Goal: Transaction & Acquisition: Book appointment/travel/reservation

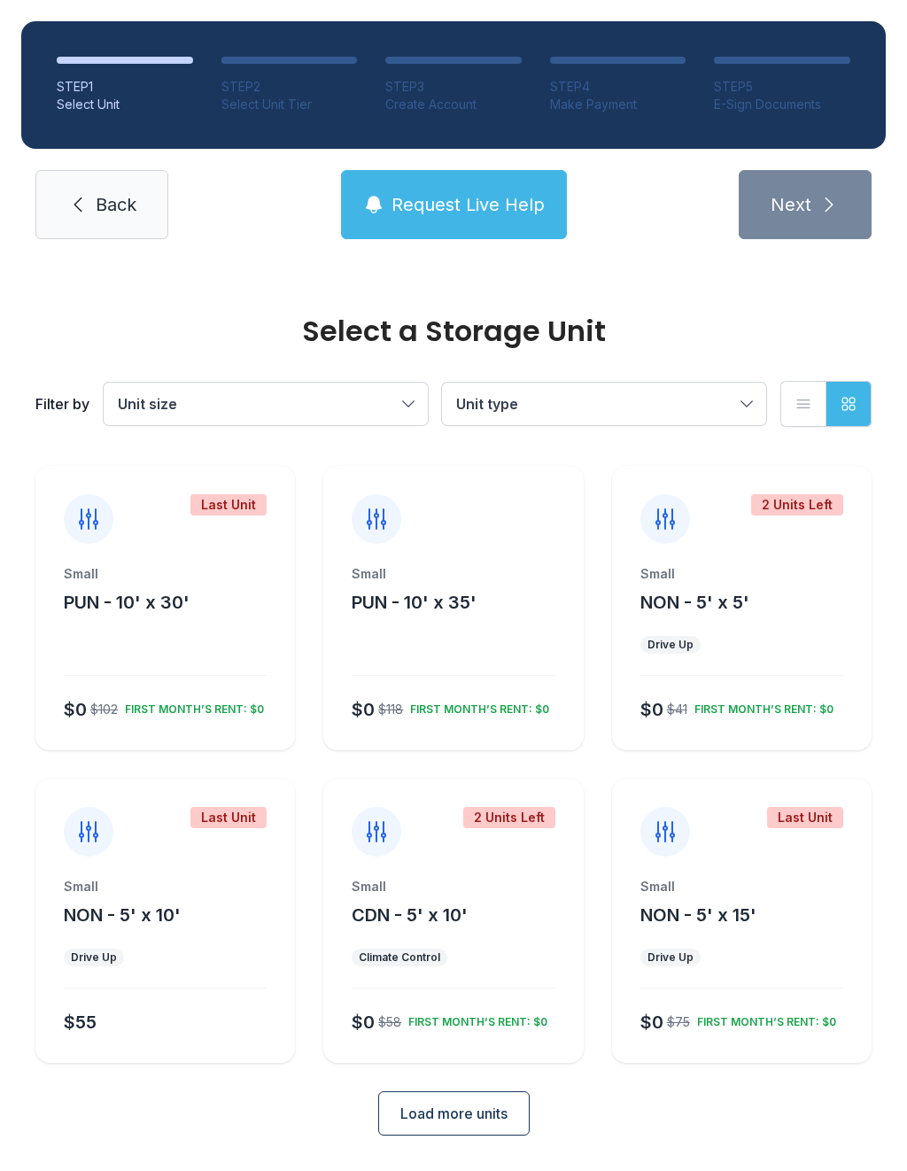
click at [509, 1119] on button "Load more units" at bounding box center [454, 1114] width 152 height 44
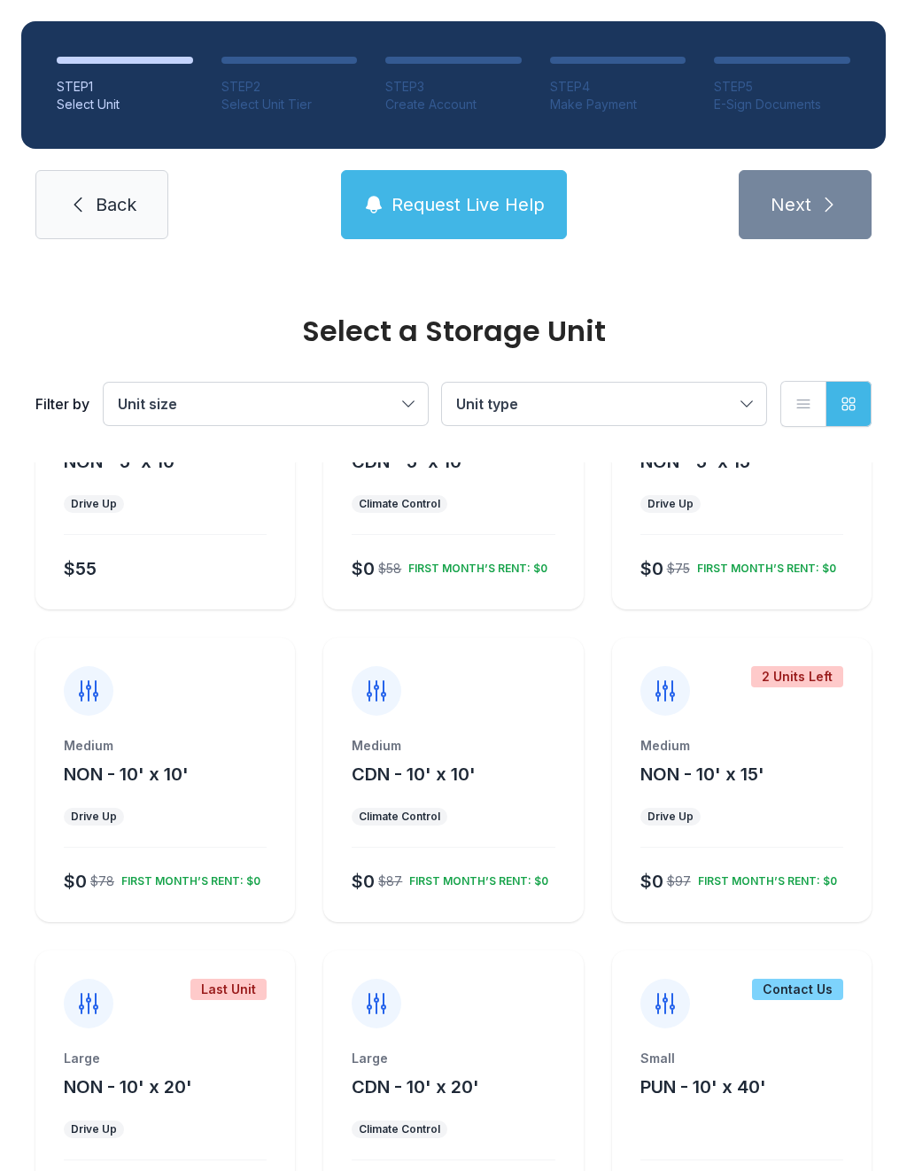
scroll to position [452, 0]
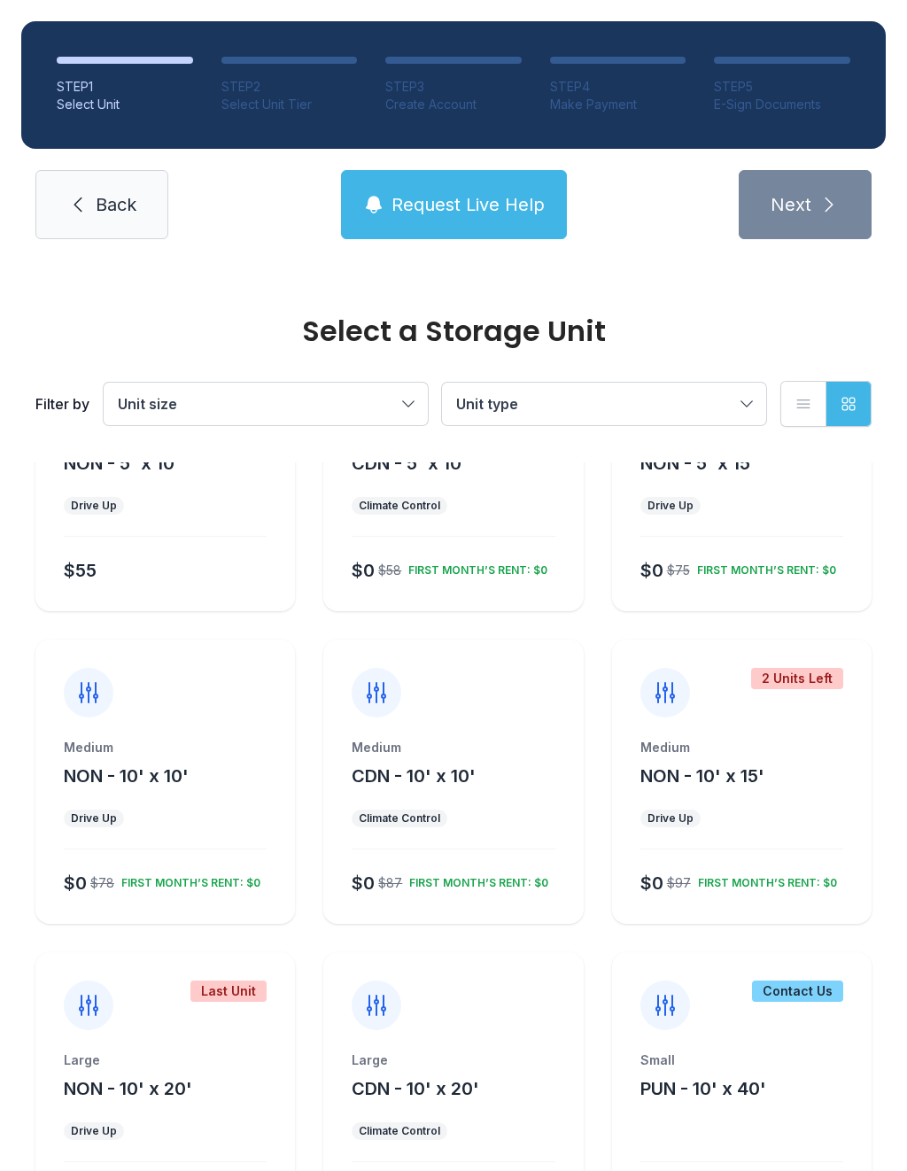
click at [740, 786] on span "NON - 10' x 15'" at bounding box center [703, 776] width 124 height 21
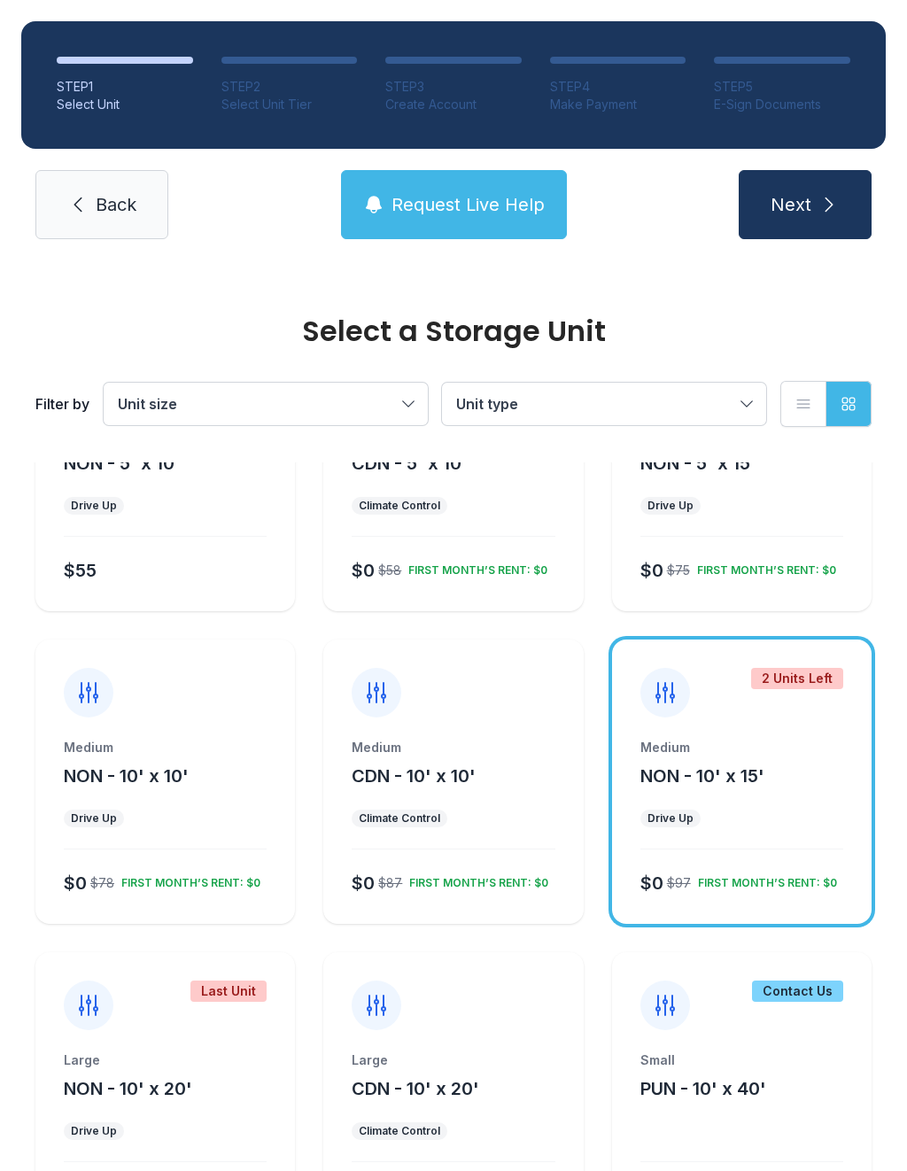
click at [836, 186] on button "Next" at bounding box center [805, 204] width 133 height 69
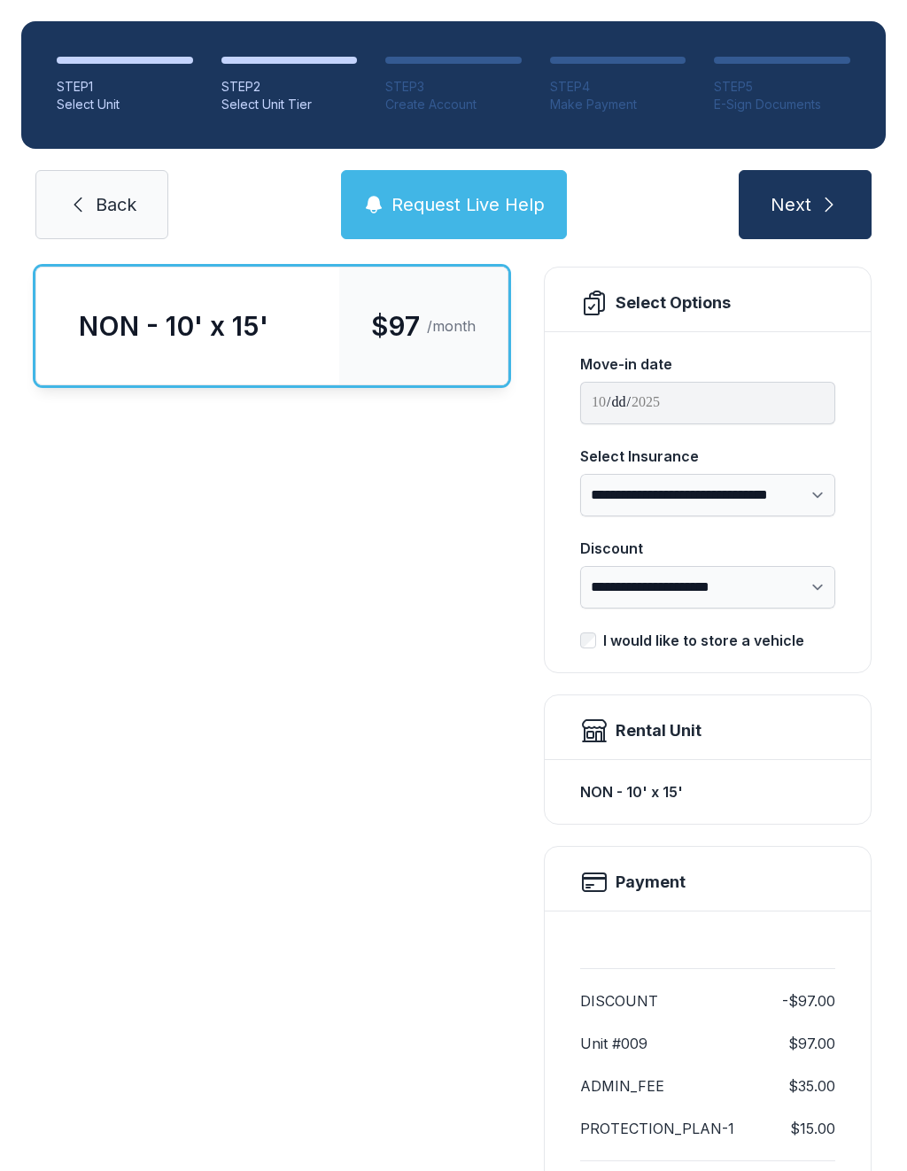
scroll to position [117, 0]
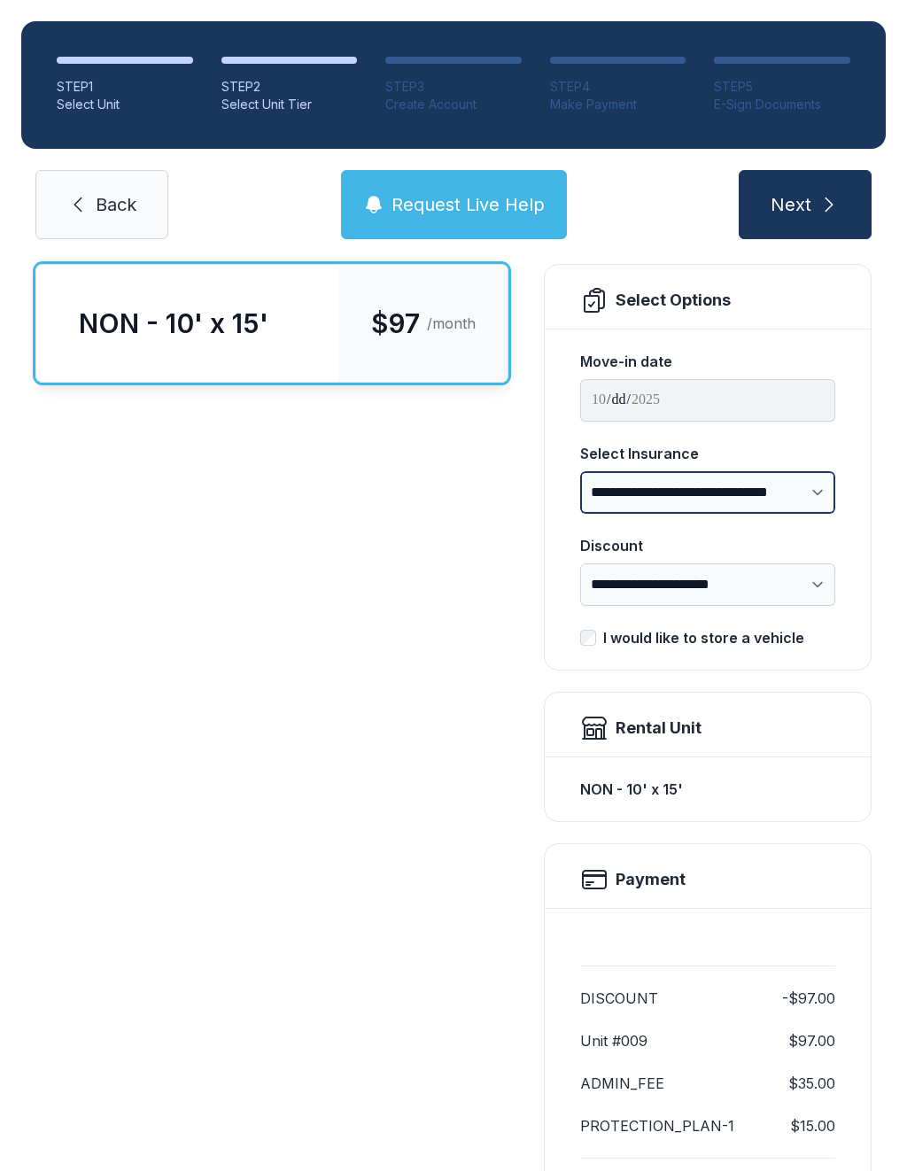
click at [761, 509] on select "**********" at bounding box center [707, 492] width 255 height 43
click at [418, 787] on div "NON - 10' x 15' $97 /month" at bounding box center [271, 752] width 473 height 977
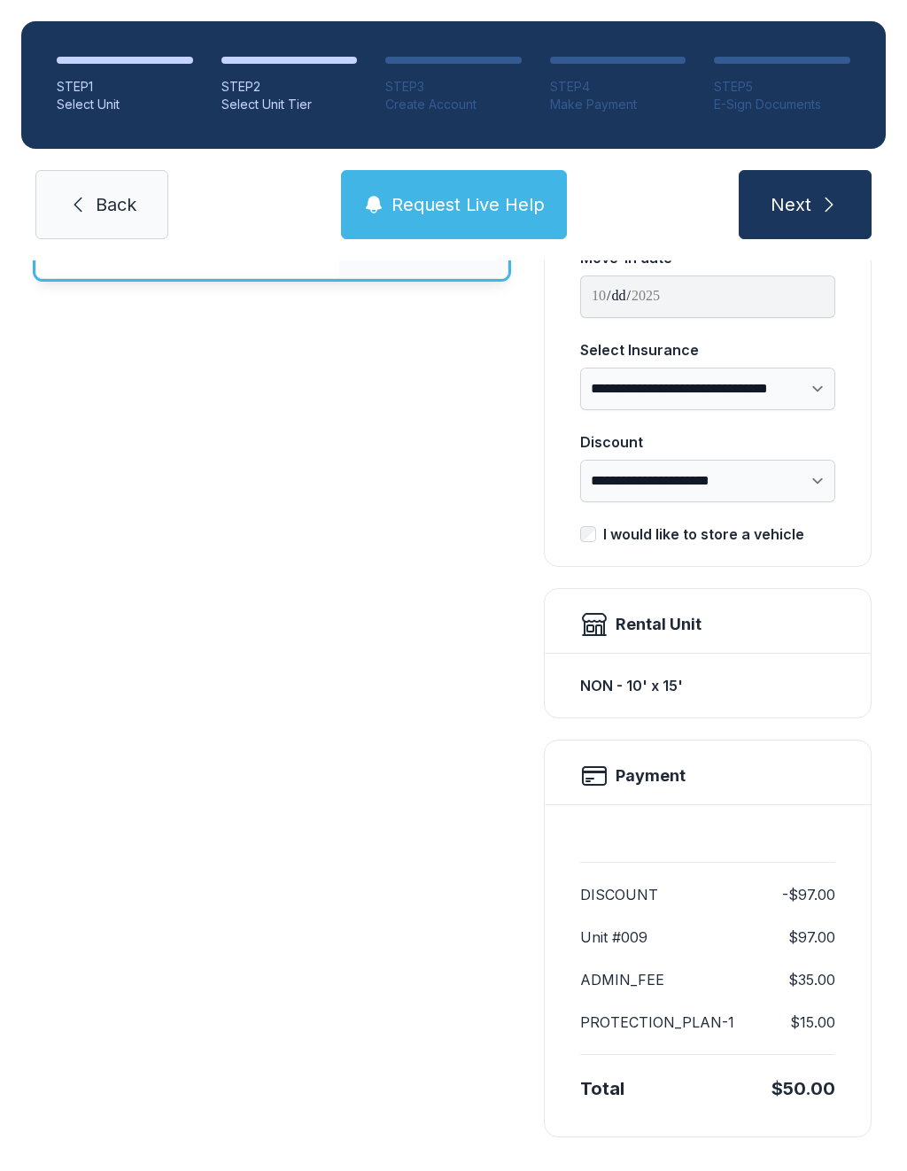
scroll to position [219, 0]
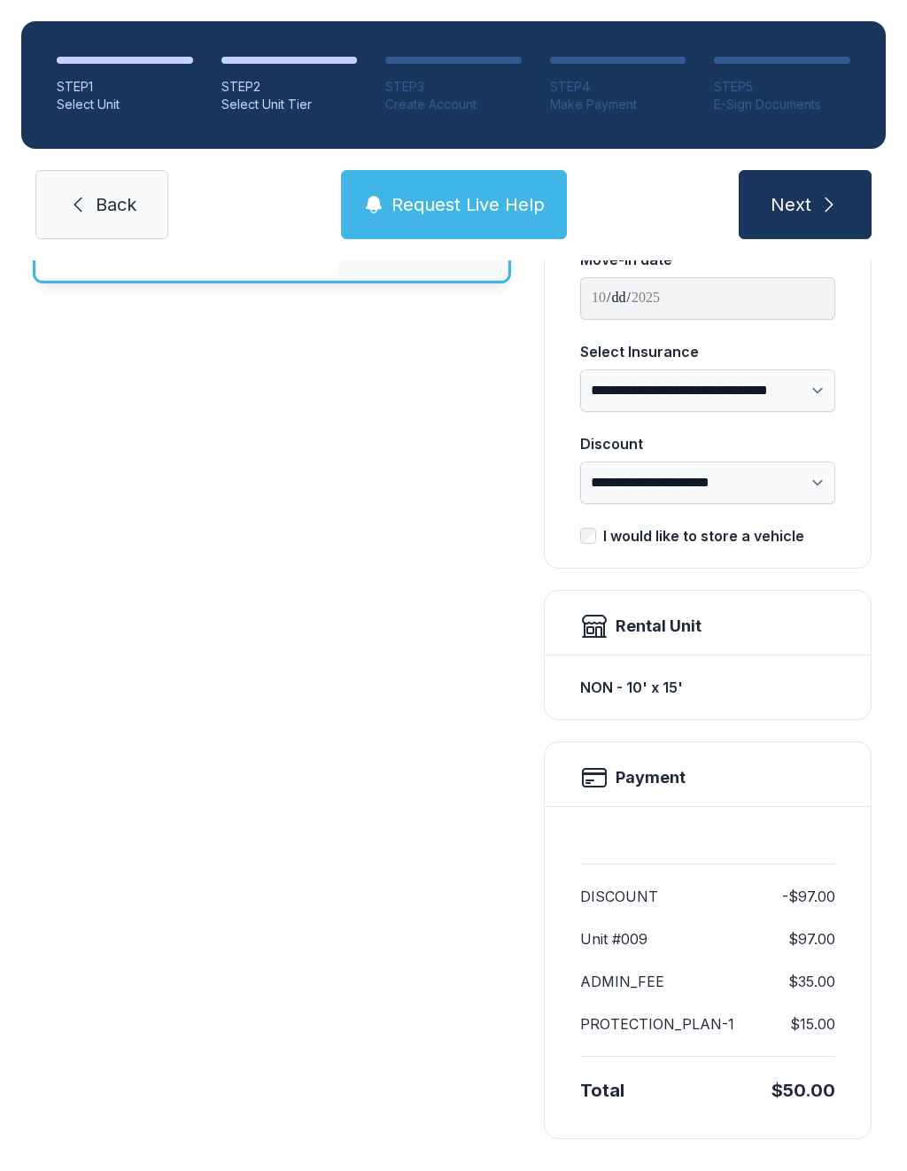
click at [867, 211] on button "Next" at bounding box center [805, 204] width 133 height 69
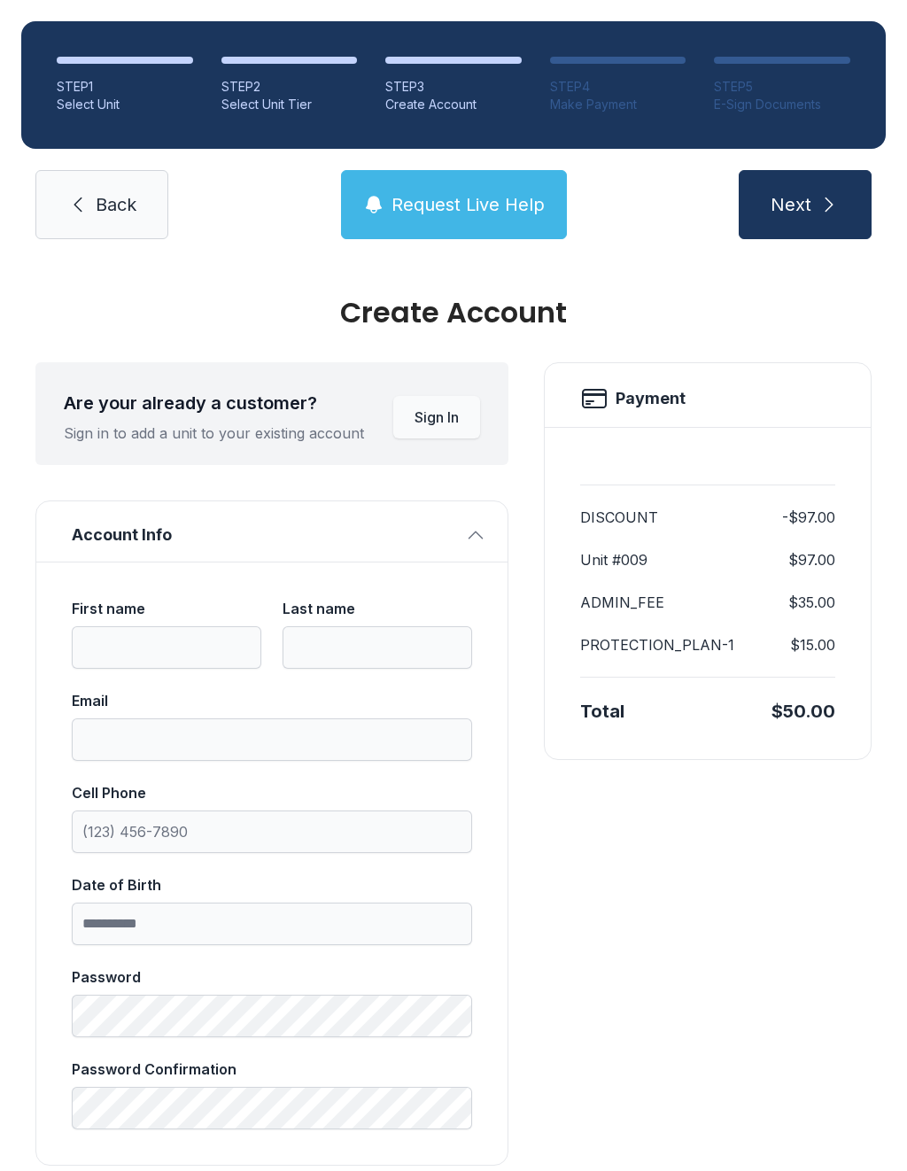
scroll to position [20, 0]
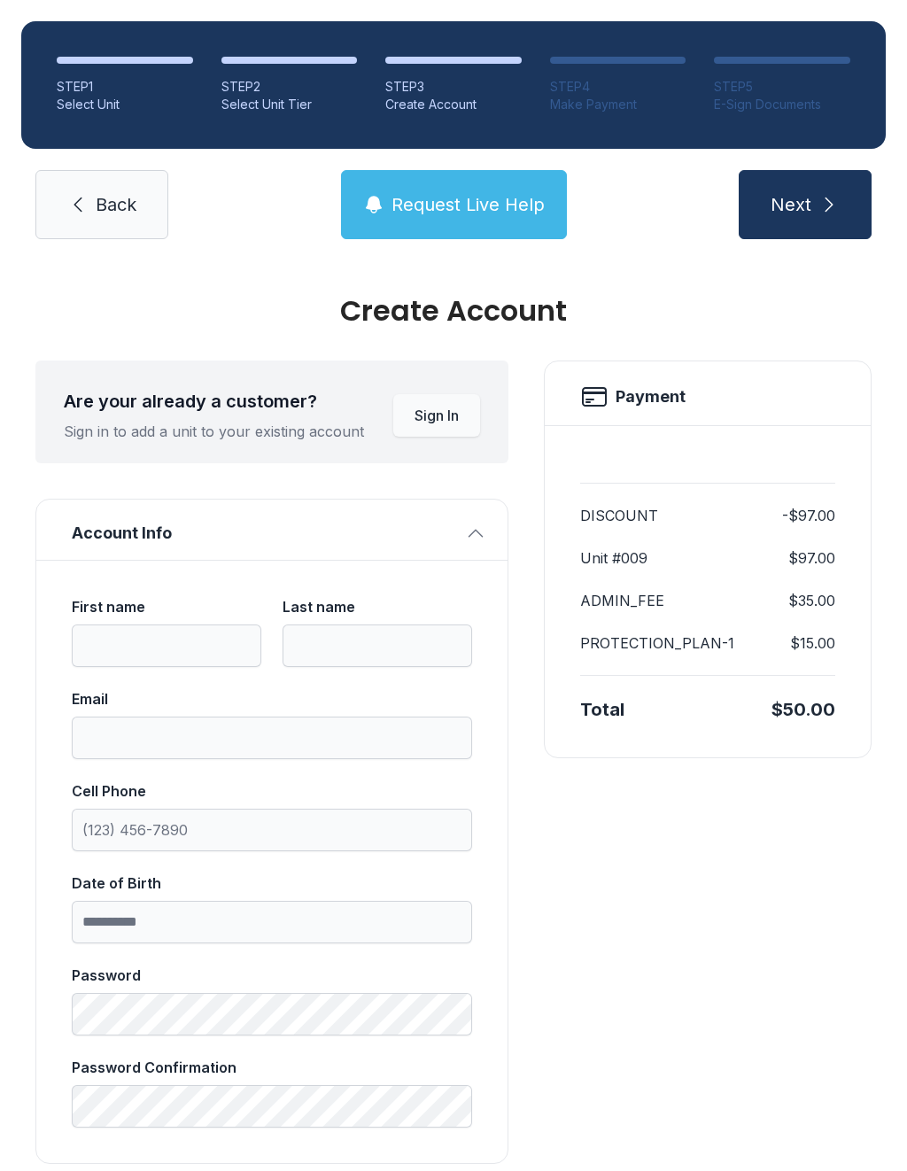
click at [146, 214] on link "Back" at bounding box center [101, 204] width 133 height 69
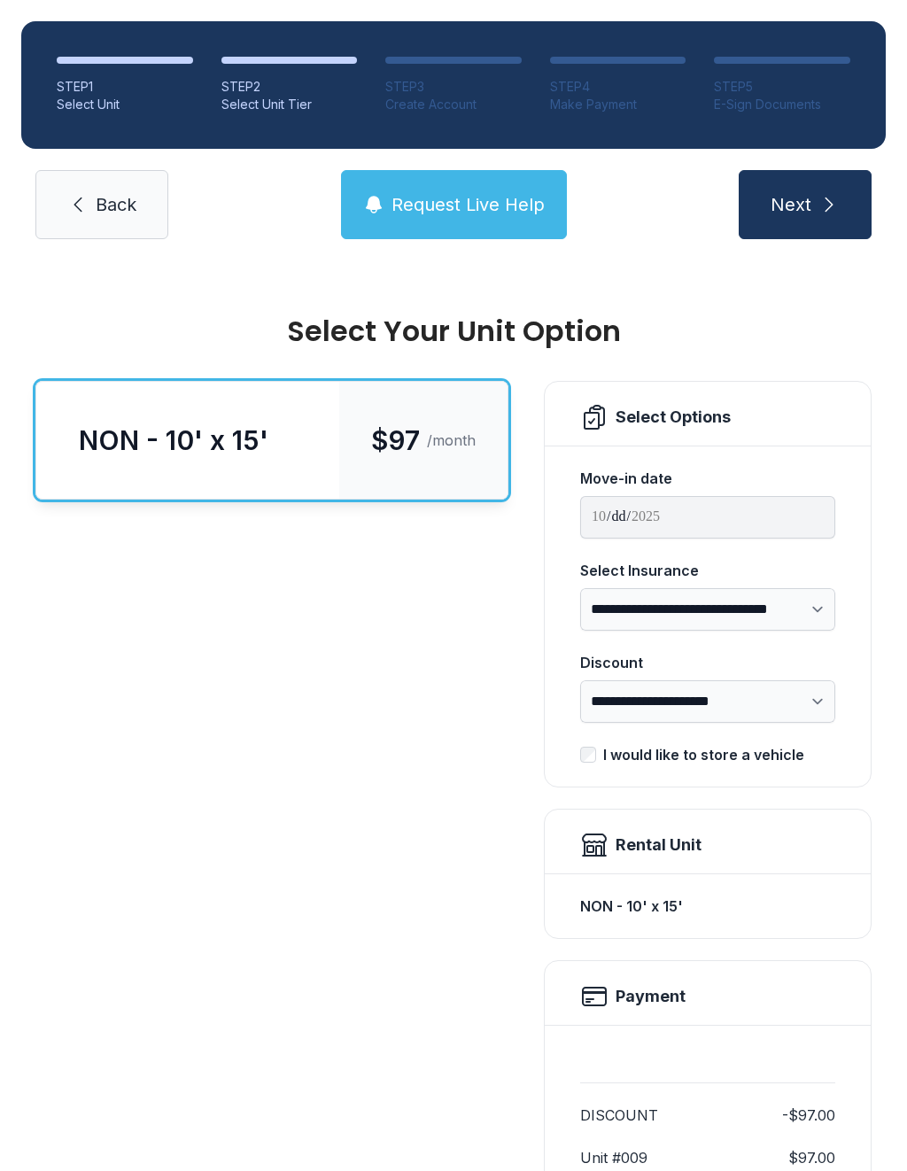
click at [83, 199] on icon at bounding box center [77, 204] width 21 height 21
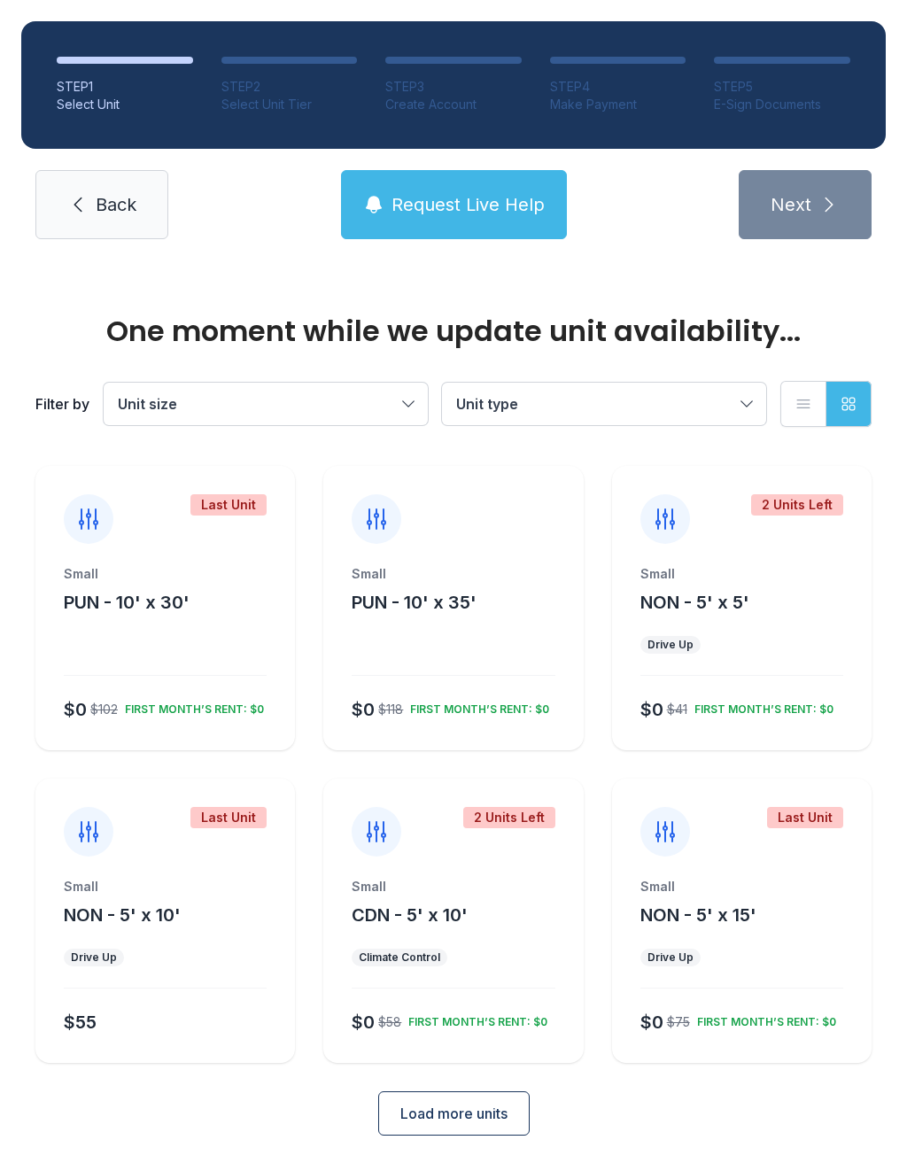
click at [92, 207] on link "Back" at bounding box center [101, 204] width 133 height 69
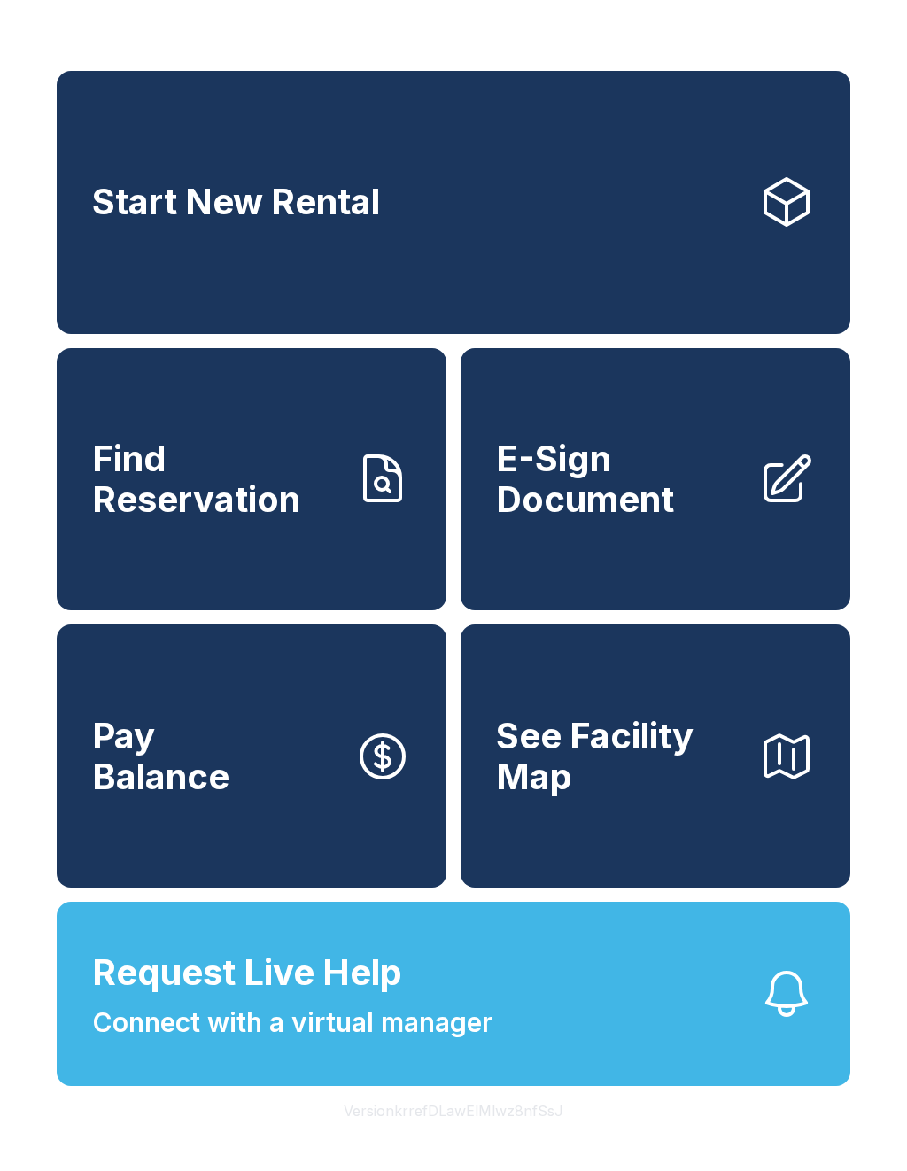
click at [600, 1049] on button "Request Live Help Connect with a virtual manager" at bounding box center [454, 994] width 794 height 184
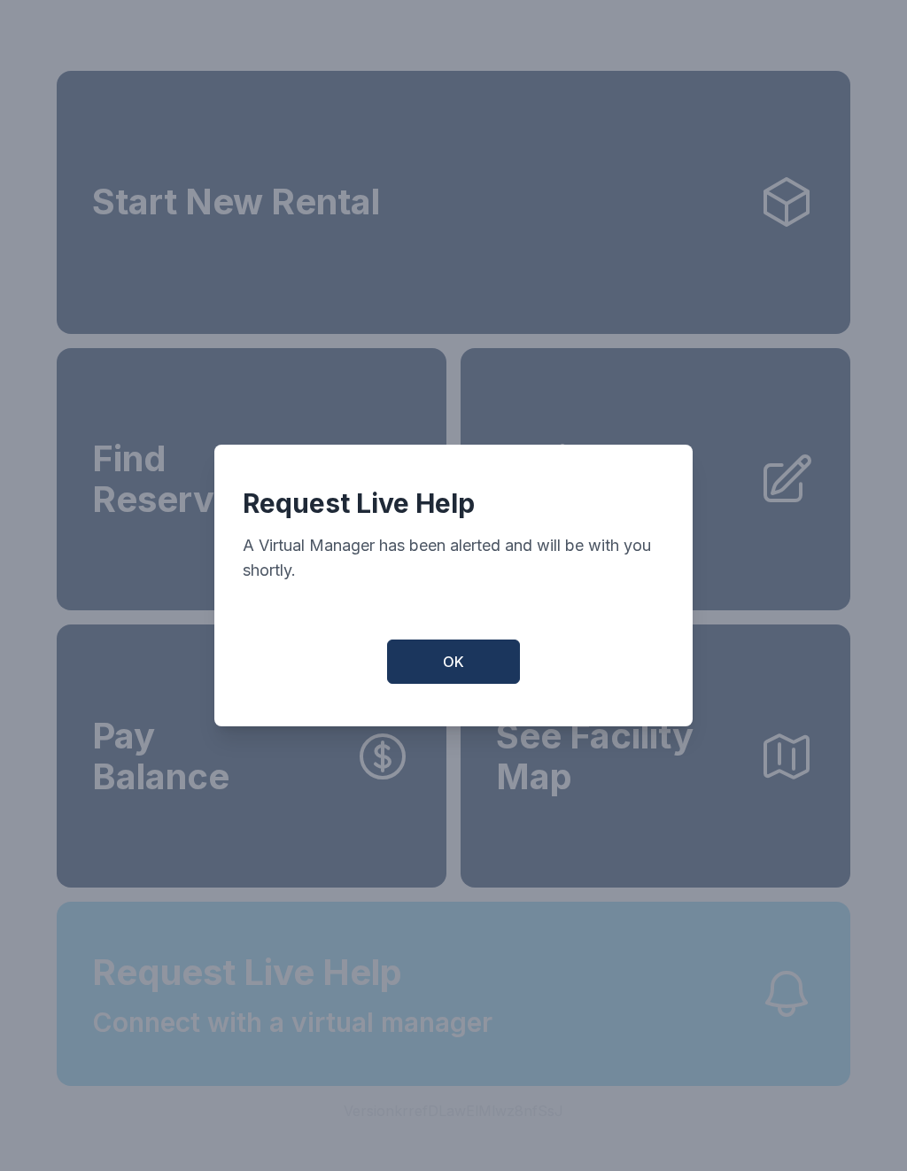
click at [480, 664] on button "OK" at bounding box center [453, 662] width 133 height 44
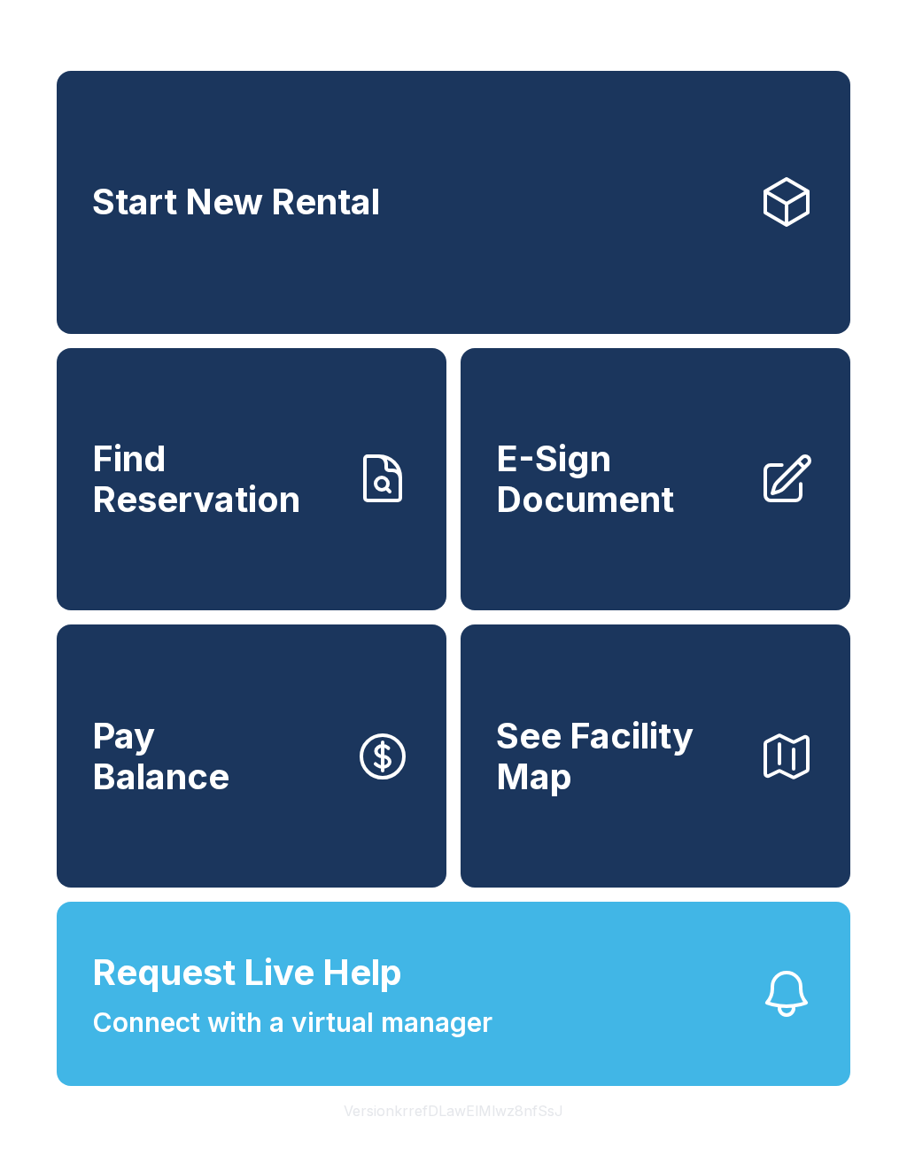
click at [693, 26] on div "Start New Rental Find Reservation E-Sign Document Pay Balance See Facility Map …" at bounding box center [453, 585] width 907 height 1171
click at [705, 191] on link "Start New Rental" at bounding box center [454, 202] width 794 height 263
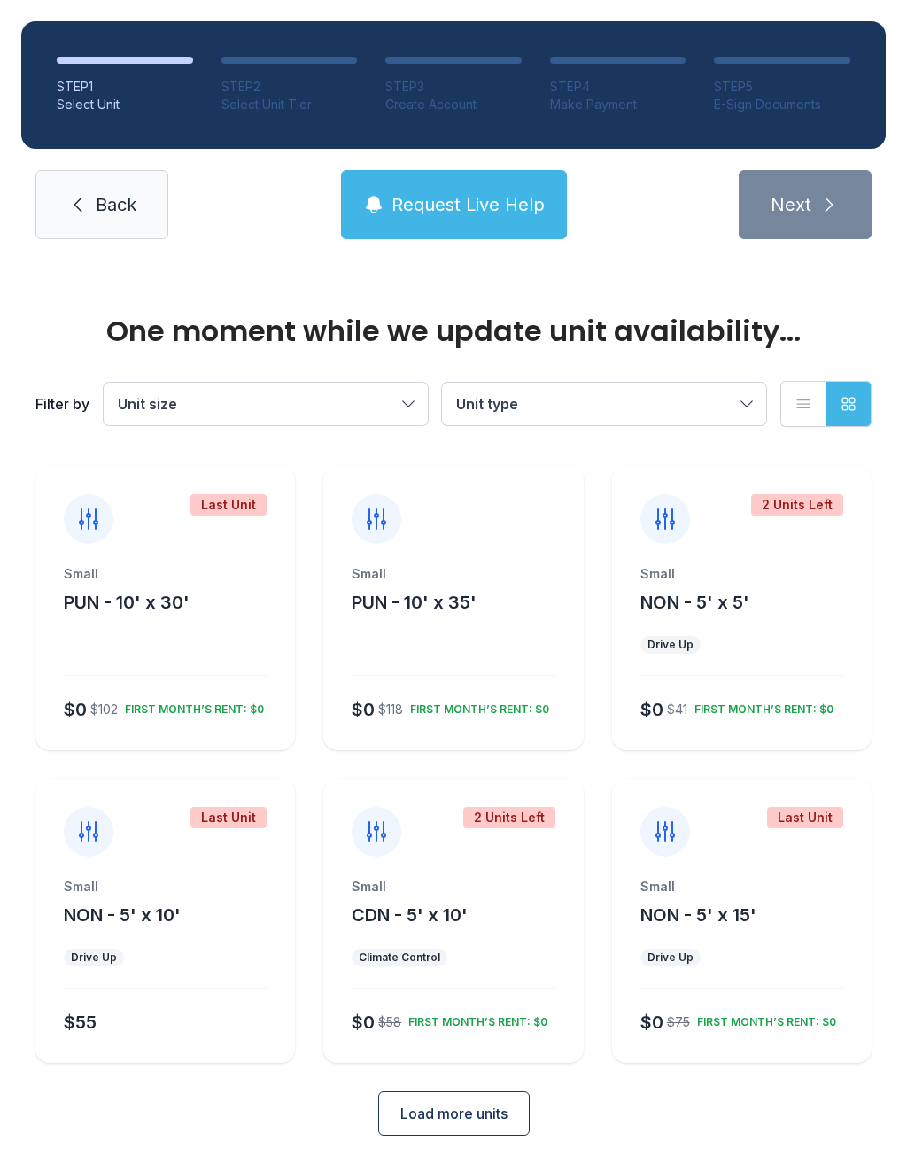
click at [135, 211] on span "Back" at bounding box center [116, 204] width 41 height 25
